Goal: Book appointment/travel/reservation

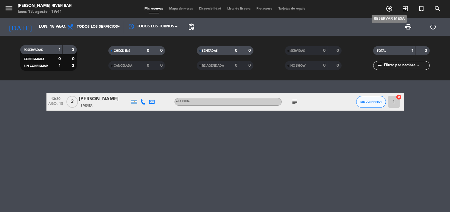
click at [389, 10] on icon "add_circle_outline" at bounding box center [388, 8] width 7 height 7
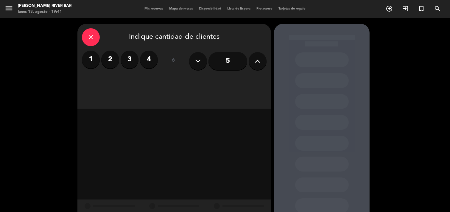
click at [255, 57] on icon at bounding box center [258, 61] width 6 height 9
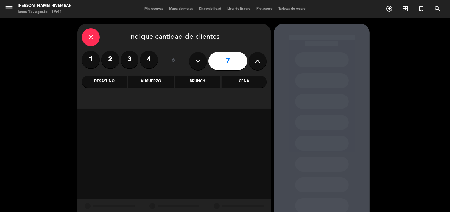
click at [255, 57] on icon at bounding box center [258, 61] width 6 height 9
type input "9"
click at [232, 82] on div "Cena" at bounding box center [243, 82] width 45 height 12
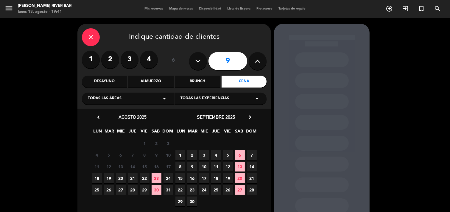
click at [99, 175] on span "18" at bounding box center [97, 178] width 10 height 10
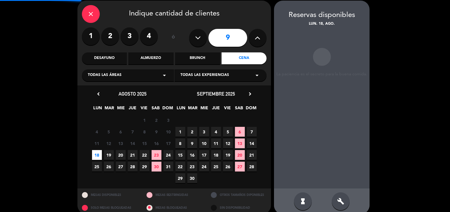
scroll to position [24, 0]
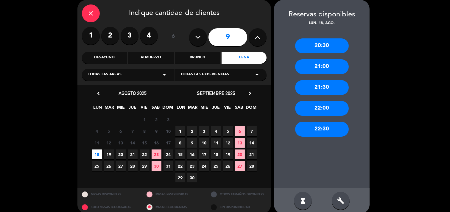
click at [316, 126] on div "22:30" at bounding box center [322, 129] width 54 height 15
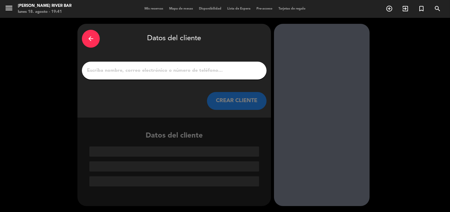
click at [170, 70] on input "1" at bounding box center [174, 70] width 176 height 8
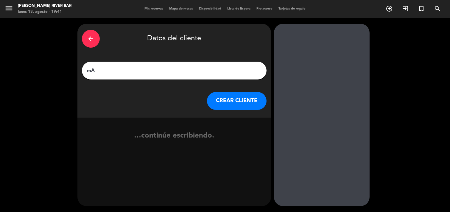
type input "m"
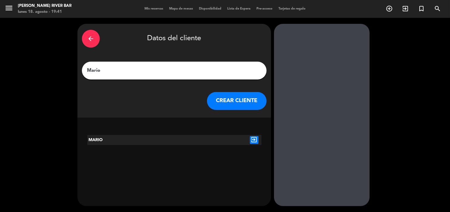
drag, startPoint x: 136, startPoint y: 73, endPoint x: 1, endPoint y: 50, distance: 136.7
click at [1, 50] on div "arrow_back Datos del cliente [PERSON_NAME] CLIENTE MARIO exit_to_app" at bounding box center [225, 115] width 450 height 194
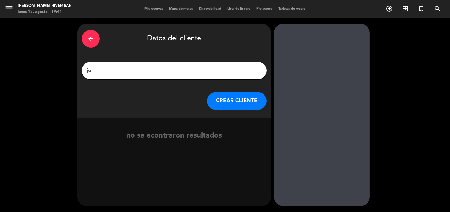
type input "j"
click at [99, 73] on input "[PERSON_NAME]" at bounding box center [174, 70] width 176 height 8
type input "[PERSON_NAME]"
click at [244, 99] on button "CREAR CLIENTE" at bounding box center [237, 101] width 60 height 18
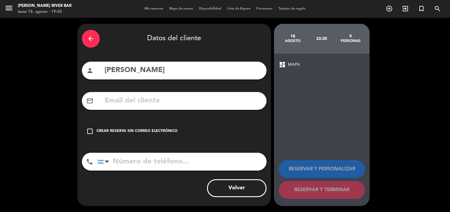
click at [136, 128] on div "Crear reserva sin correo electrónico" at bounding box center [136, 131] width 81 height 6
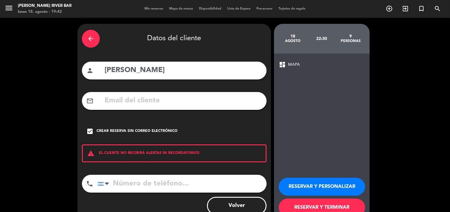
click at [152, 182] on input "tel" at bounding box center [181, 184] width 169 height 18
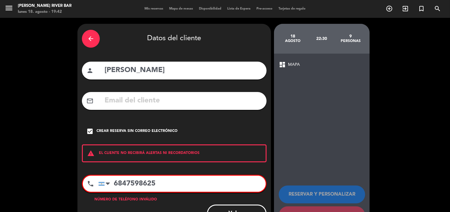
drag, startPoint x: 131, startPoint y: 183, endPoint x: 113, endPoint y: 181, distance: 17.6
click at [113, 181] on input "6847598625" at bounding box center [181, 184] width 167 height 16
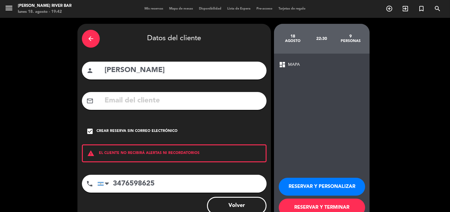
type input "3476598625"
click at [324, 208] on button "RESERVAR Y TERMINAR" at bounding box center [322, 207] width 86 height 18
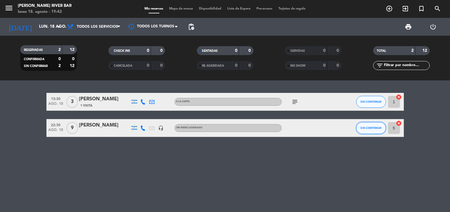
click at [379, 130] on button "SIN CONFIRMAR" at bounding box center [371, 128] width 30 height 12
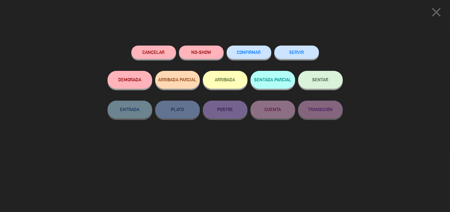
click at [163, 51] on button "Cancelar" at bounding box center [153, 52] width 45 height 13
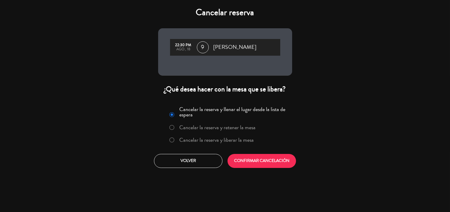
click at [270, 173] on div "Cancelar reserva 22:30 PM ago., 18 9 [PERSON_NAME] ¿Qué desea hacer con la mesa…" at bounding box center [225, 106] width 450 height 212
click at [269, 158] on button "CONFIRMAR CANCELACIÓN" at bounding box center [261, 161] width 68 height 14
